Goal: Task Accomplishment & Management: Complete application form

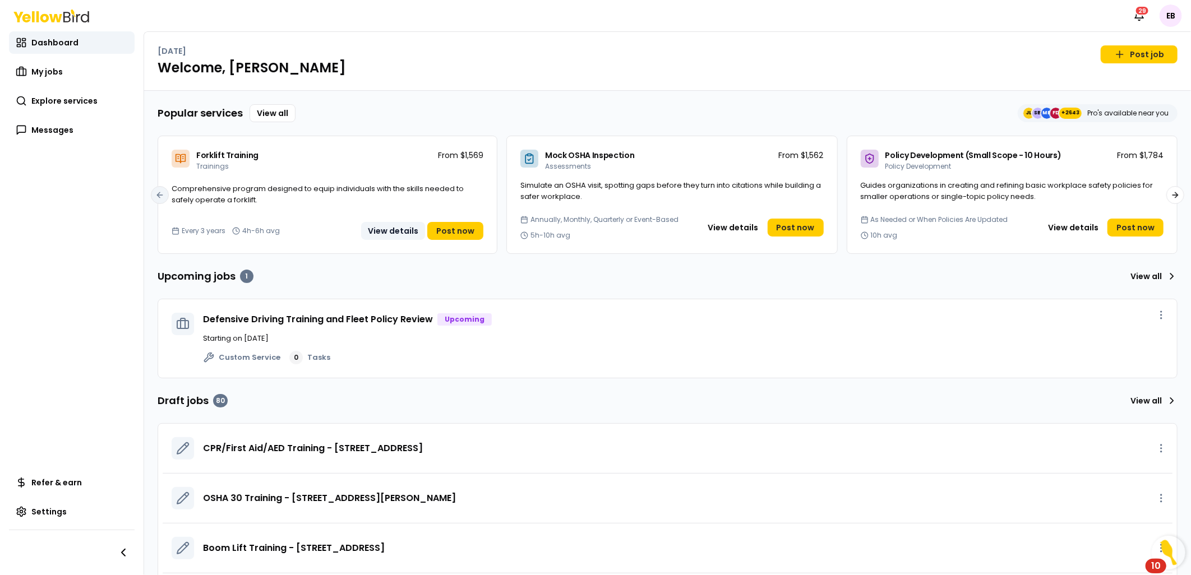
click at [410, 228] on button "View details" at bounding box center [393, 231] width 64 height 18
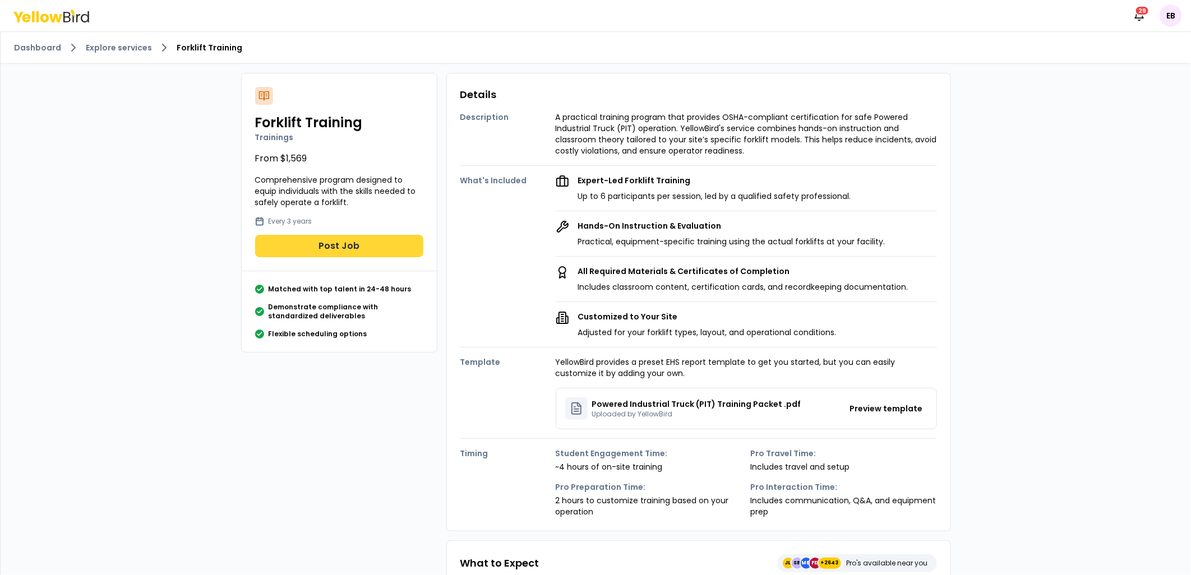
click at [348, 249] on button "Post Job" at bounding box center [339, 246] width 168 height 22
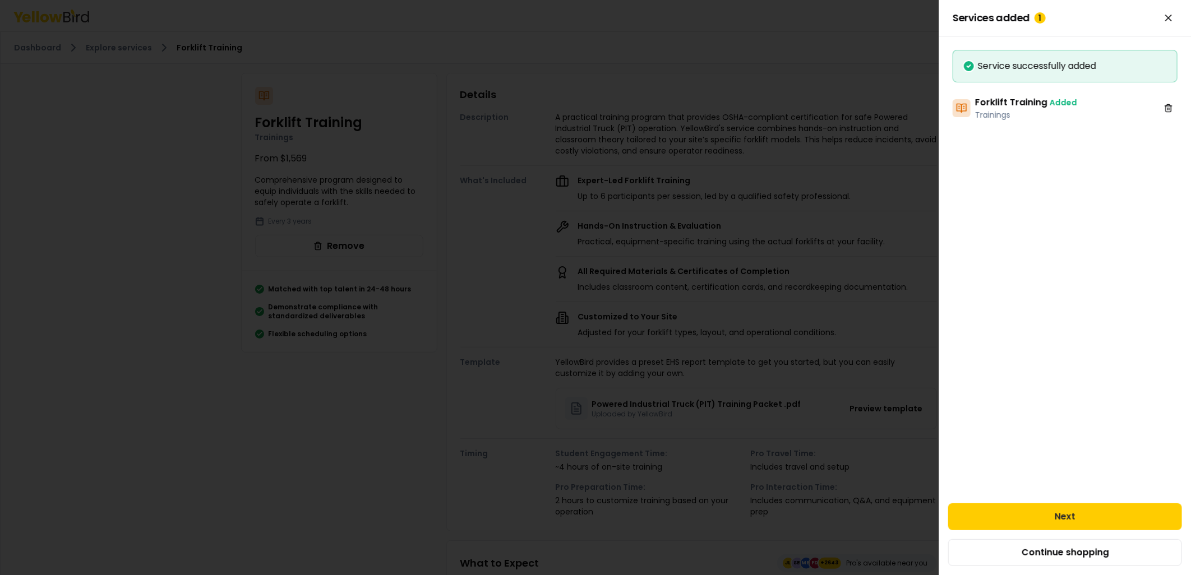
click at [1032, 486] on div "Services added 1 You can add more services to your job. Success Service success…" at bounding box center [1065, 287] width 252 height 575
click at [1064, 513] on button "Next" at bounding box center [1065, 517] width 234 height 27
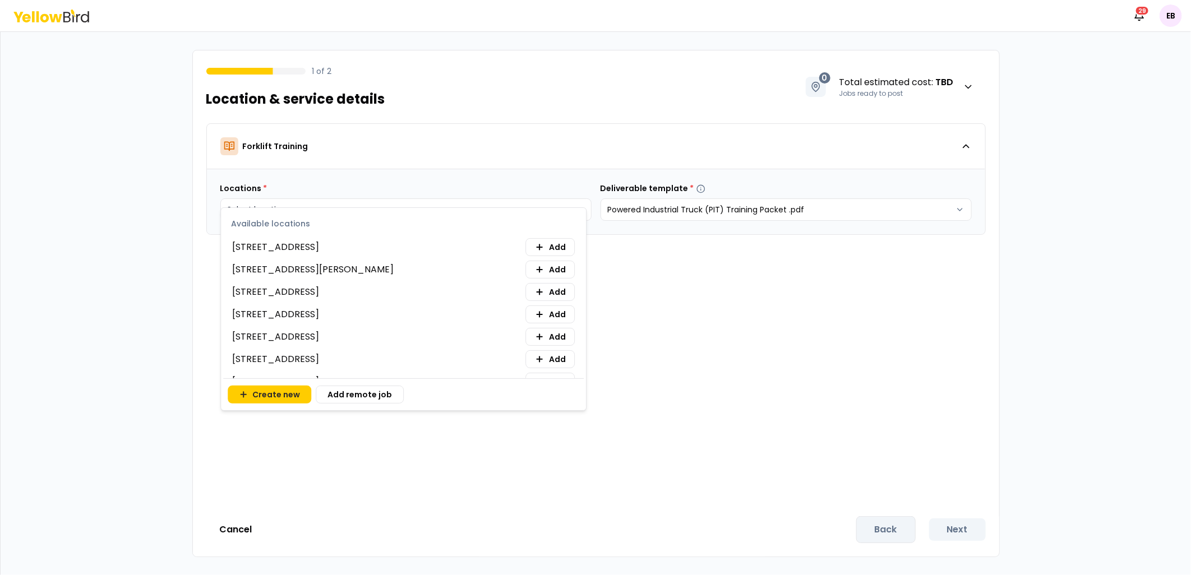
click at [330, 200] on html "Notifications 29 EB 1 of 2 Location & service details 0 Total estimated cost : …" at bounding box center [595, 287] width 1191 height 575
click at [537, 242] on button "Add" at bounding box center [550, 247] width 49 height 18
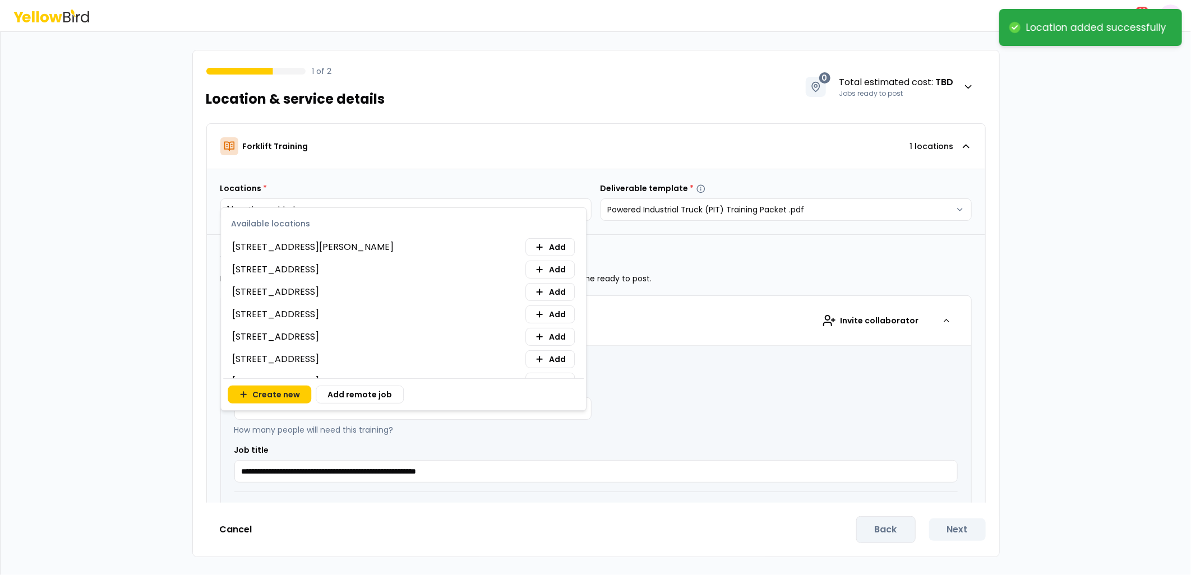
click at [844, 383] on html "**********" at bounding box center [595, 287] width 1191 height 575
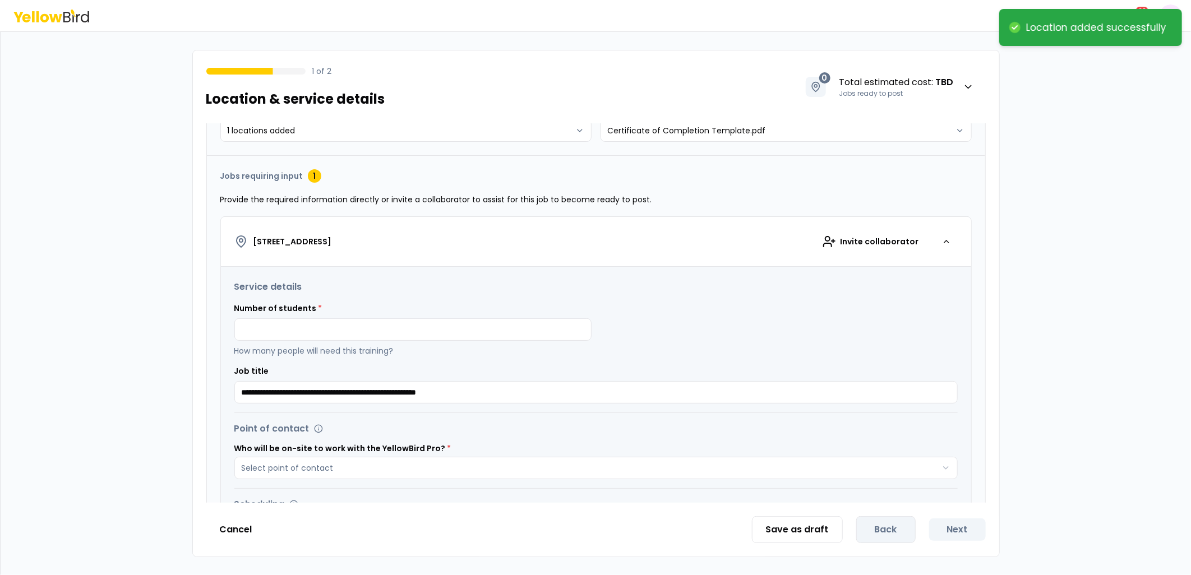
scroll to position [165, 0]
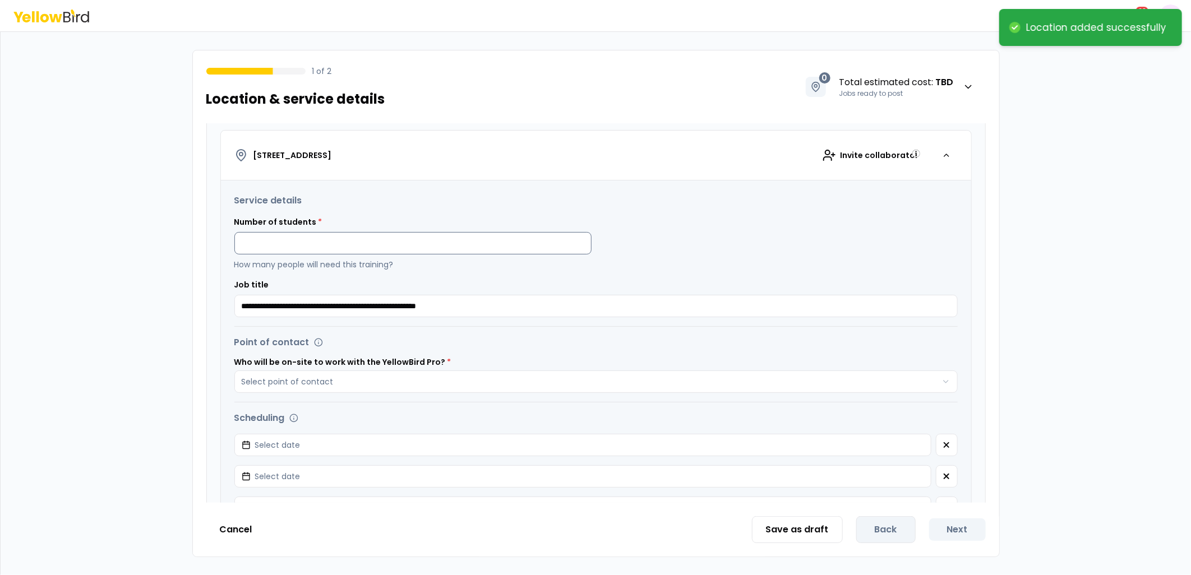
click at [462, 244] on input at bounding box center [412, 243] width 357 height 22
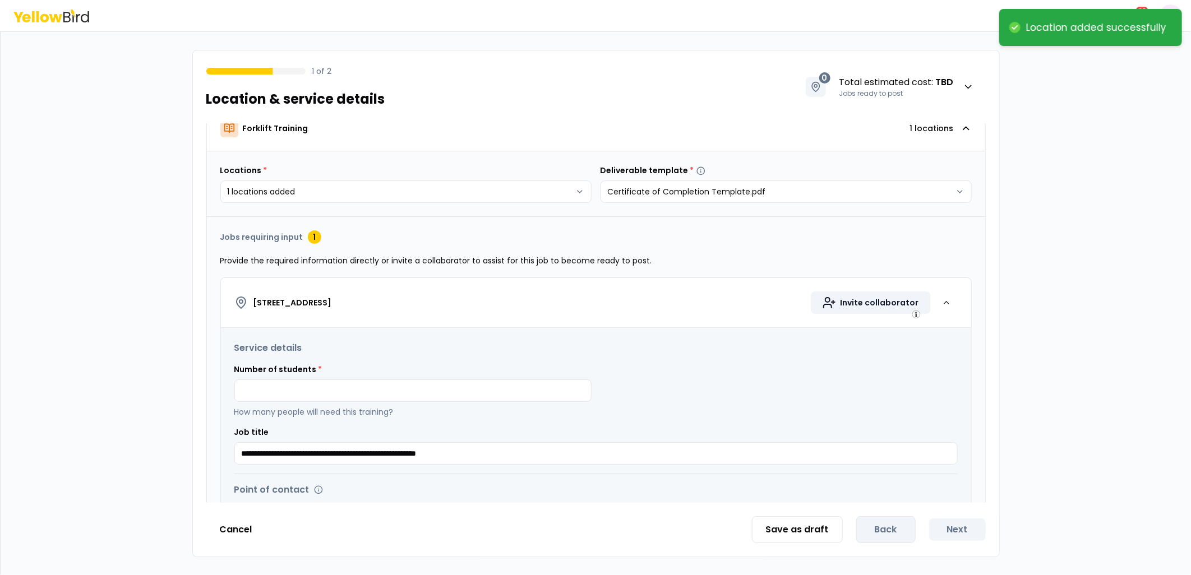
scroll to position [0, 0]
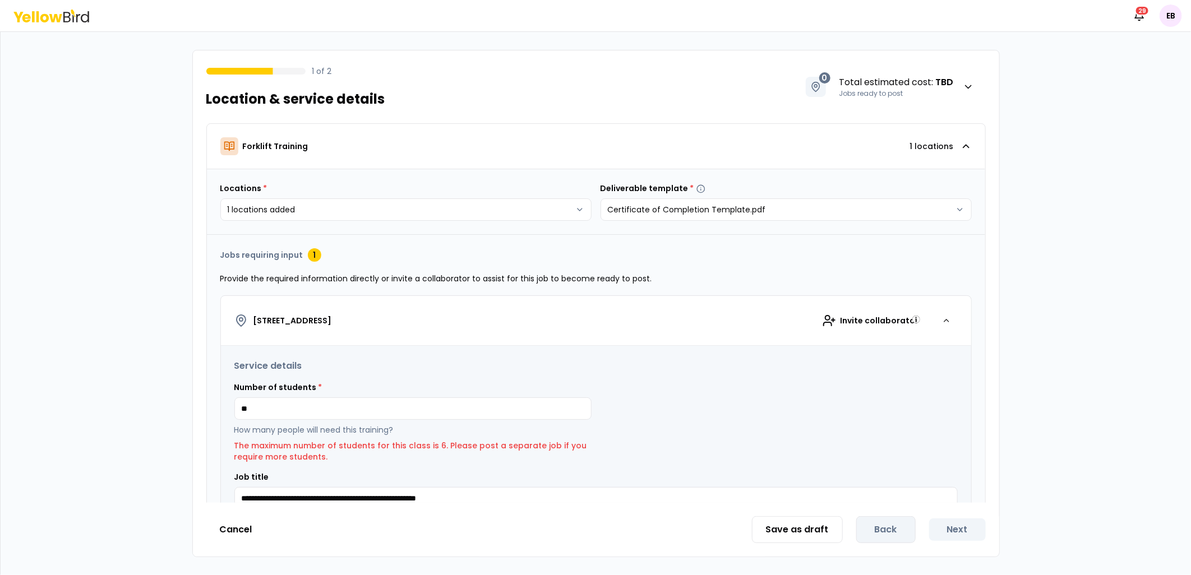
type input "*"
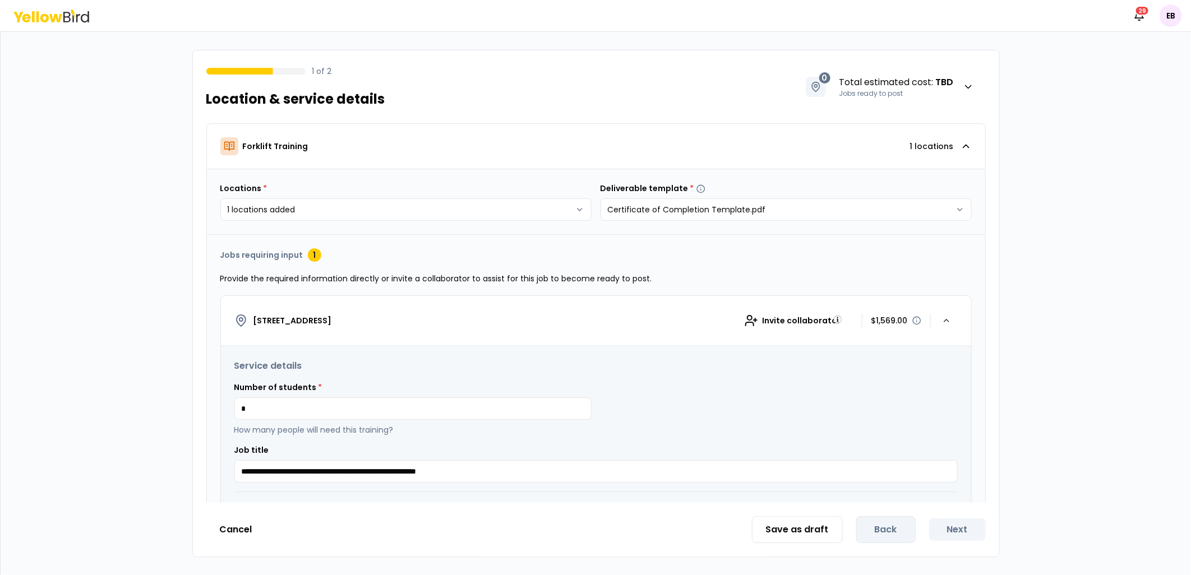
type input "*"
click at [774, 394] on div "Number of students * * How many people will need this training?" at bounding box center [595, 409] width 723 height 54
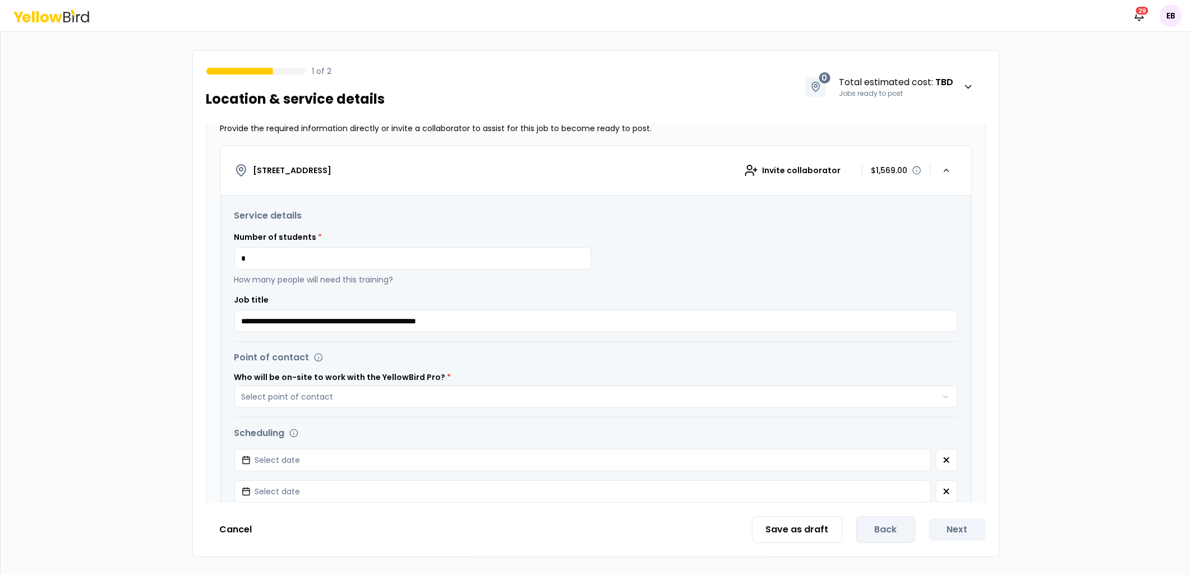
scroll to position [6, 0]
